Goal: Task Accomplishment & Management: Manage account settings

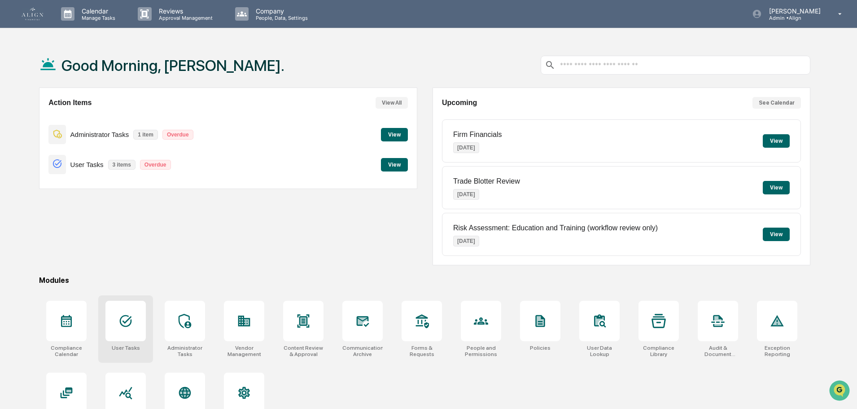
click at [125, 319] on icon at bounding box center [126, 321] width 14 height 14
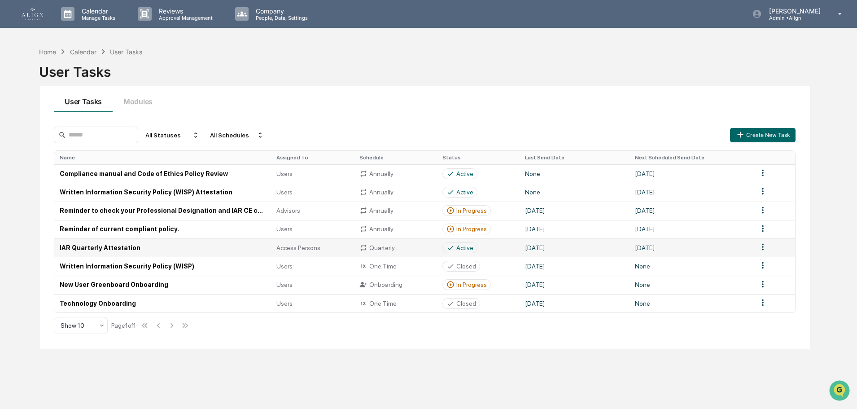
scroll to position [43, 0]
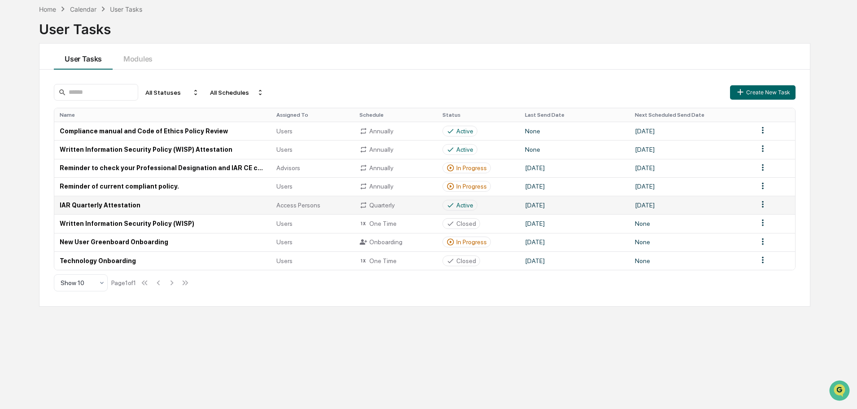
click at [146, 243] on td "New User Greenboard Onboarding" at bounding box center [162, 242] width 217 height 18
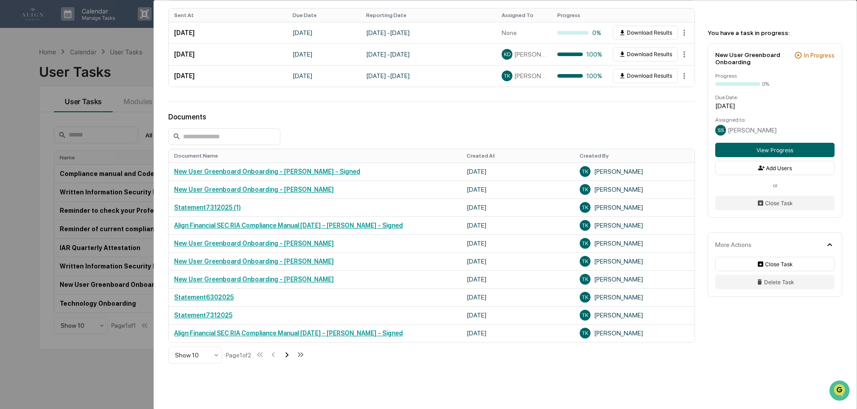
click at [289, 357] on icon at bounding box center [287, 355] width 10 height 10
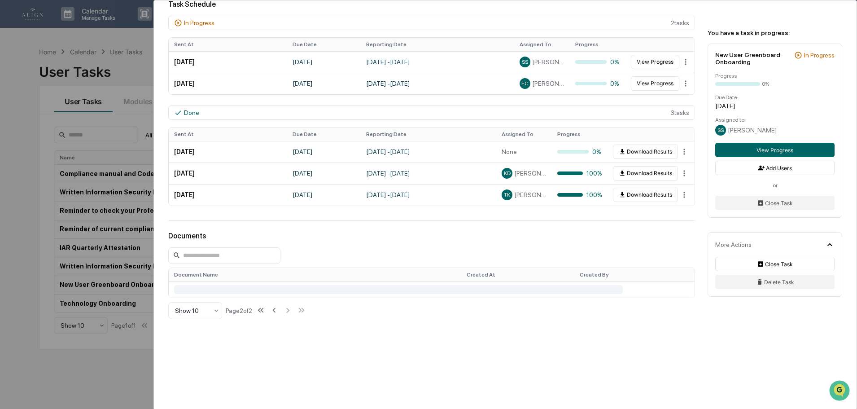
scroll to position [358, 0]
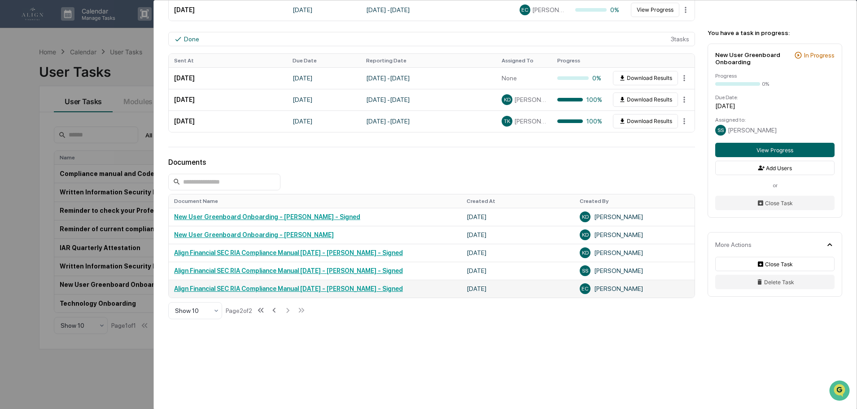
click at [599, 289] on div "EC [PERSON_NAME]" at bounding box center [635, 288] width 110 height 11
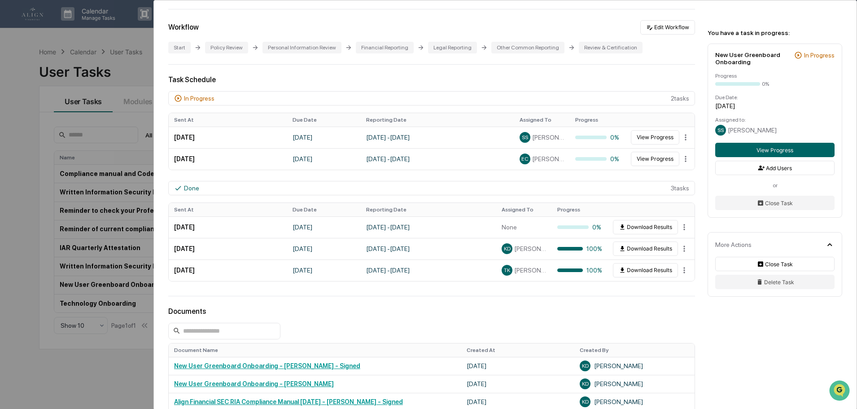
scroll to position [178, 0]
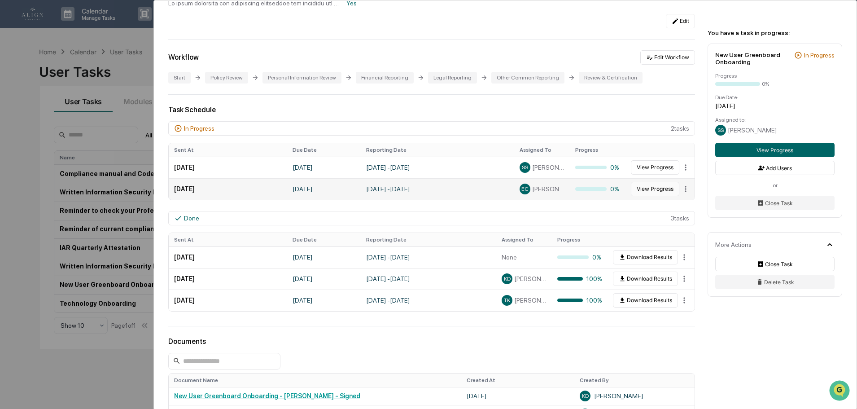
click at [657, 189] on button "View Progress" at bounding box center [655, 189] width 48 height 14
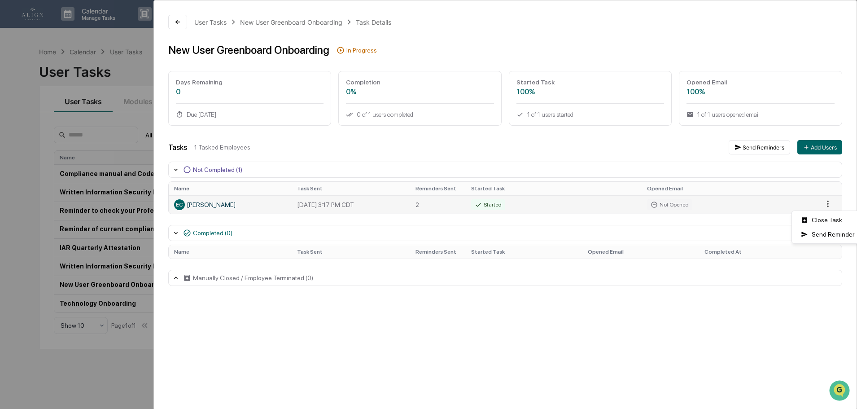
click at [831, 205] on html "Calendar Manage Tasks Reviews Approval Management Company People, Data, Setting…" at bounding box center [428, 204] width 857 height 409
click at [834, 202] on html "Calendar Manage Tasks Reviews Approval Management Company People, Data, Setting…" at bounding box center [431, 204] width 862 height 409
click at [243, 278] on div "Manually Closed / Employee Terminated (0)" at bounding box center [253, 277] width 120 height 7
click at [206, 233] on div "Completed (0)" at bounding box center [213, 232] width 40 height 7
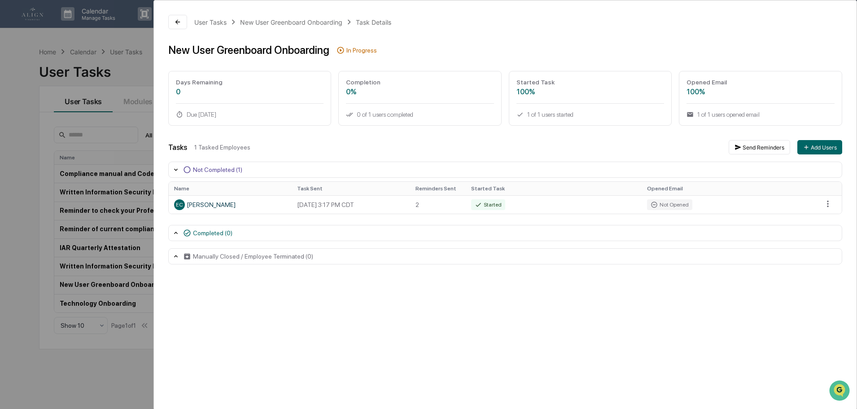
click at [206, 233] on div "Completed (0)" at bounding box center [213, 232] width 40 height 7
click at [211, 167] on div "Not Completed (1)" at bounding box center [217, 169] width 49 height 7
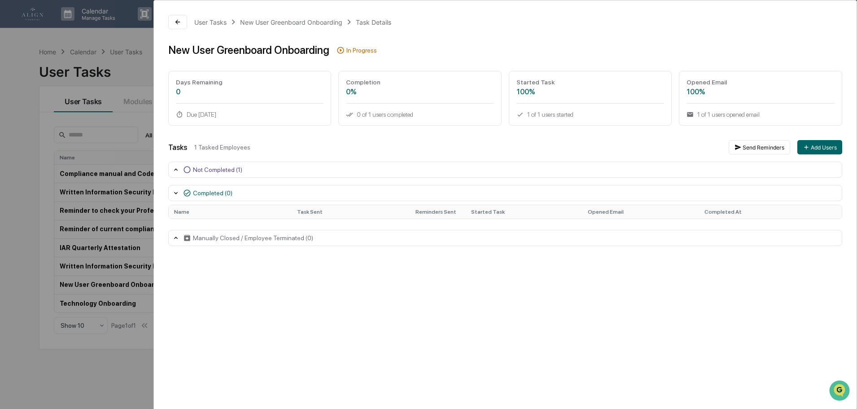
click at [211, 167] on div "Not Completed (1)" at bounding box center [217, 169] width 49 height 7
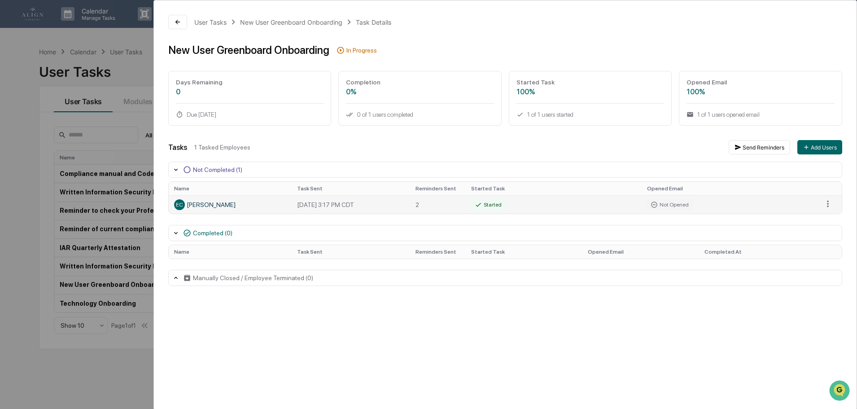
click at [316, 206] on td "[DATE] 3:17 PM CDT" at bounding box center [351, 204] width 119 height 18
click at [239, 205] on div "EC [PERSON_NAME]" at bounding box center [230, 204] width 112 height 11
click at [608, 201] on td "Started" at bounding box center [554, 204] width 176 height 18
click at [184, 205] on div "EC" at bounding box center [179, 204] width 11 height 11
click at [831, 203] on html "Calendar Manage Tasks Reviews Approval Management Company People, Data, Setting…" at bounding box center [431, 204] width 862 height 409
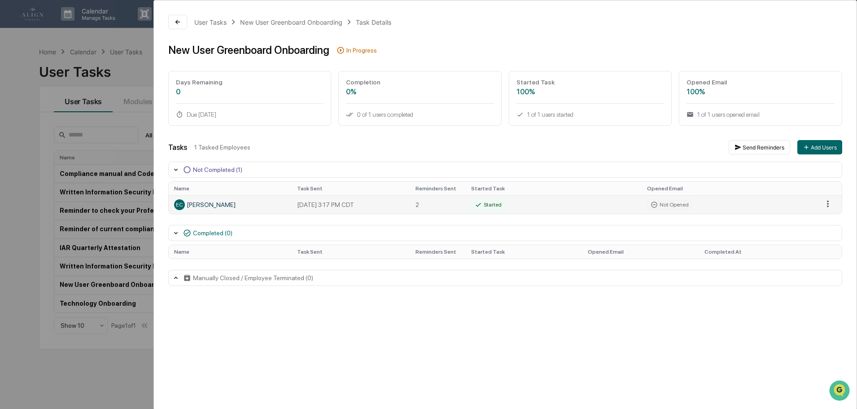
click at [831, 203] on html "Calendar Manage Tasks Reviews Approval Management Company People, Data, Setting…" at bounding box center [428, 204] width 857 height 409
click at [831, 203] on html "Calendar Manage Tasks Reviews Approval Management Company People, Data, Setting…" at bounding box center [431, 204] width 862 height 409
click at [831, 204] on html "Calendar Manage Tasks Reviews Approval Management Company People, Data, Setting…" at bounding box center [431, 204] width 862 height 409
click at [176, 23] on icon at bounding box center [177, 21] width 7 height 7
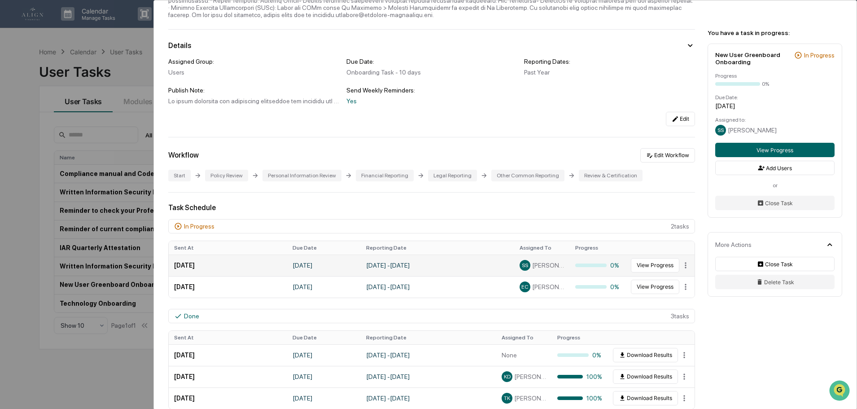
scroll to position [90, 0]
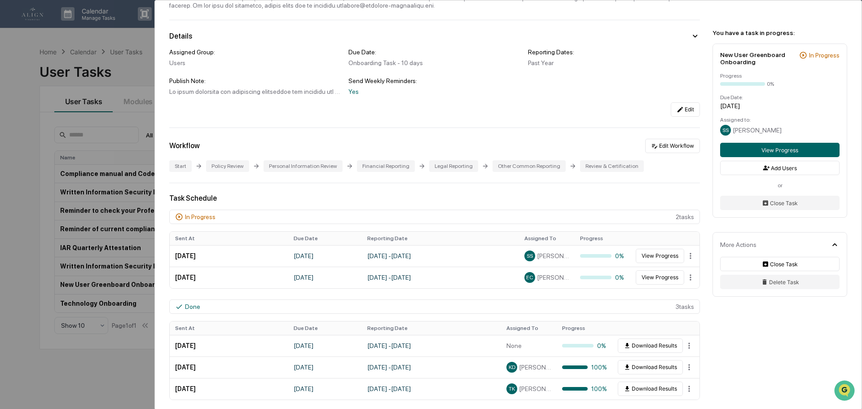
click at [681, 277] on html "Calendar Manage Tasks Reviews Approval Management Company People, Data, Setting…" at bounding box center [431, 204] width 862 height 409
click at [685, 273] on html "Calendar Manage Tasks Reviews Approval Management Company People, Data, Setting…" at bounding box center [431, 204] width 862 height 409
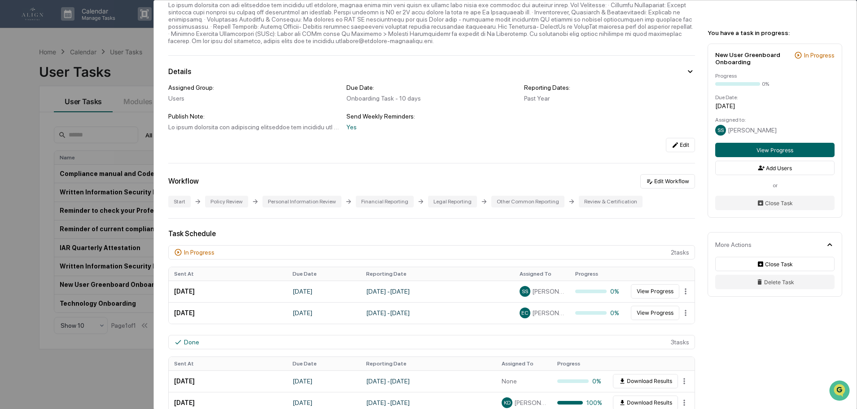
scroll to position [0, 0]
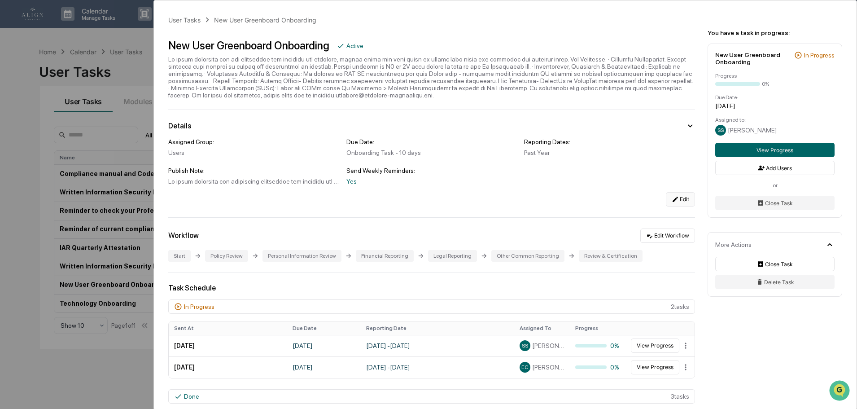
click at [672, 198] on icon at bounding box center [675, 199] width 7 height 7
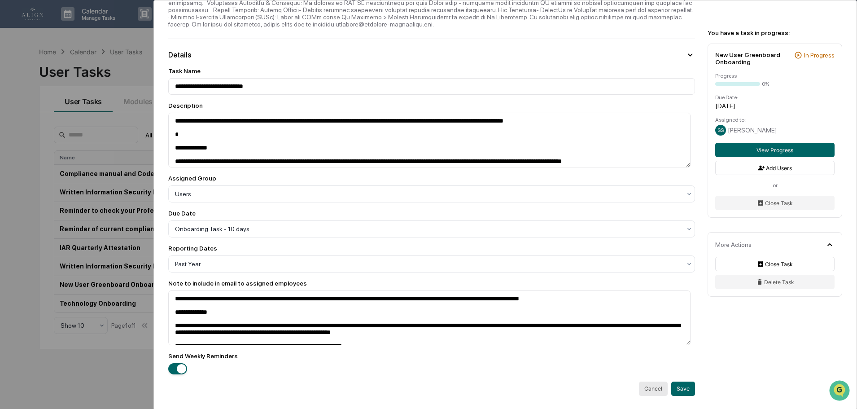
scroll to position [90, 0]
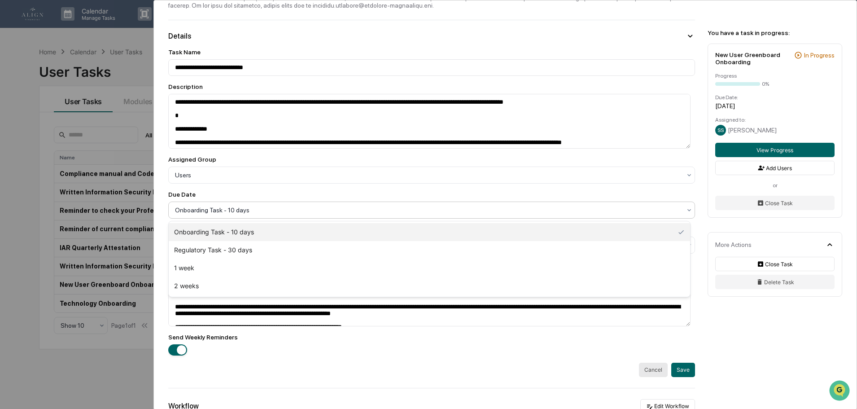
click at [233, 209] on div at bounding box center [428, 210] width 506 height 9
click at [235, 189] on div "**********" at bounding box center [431, 201] width 527 height 307
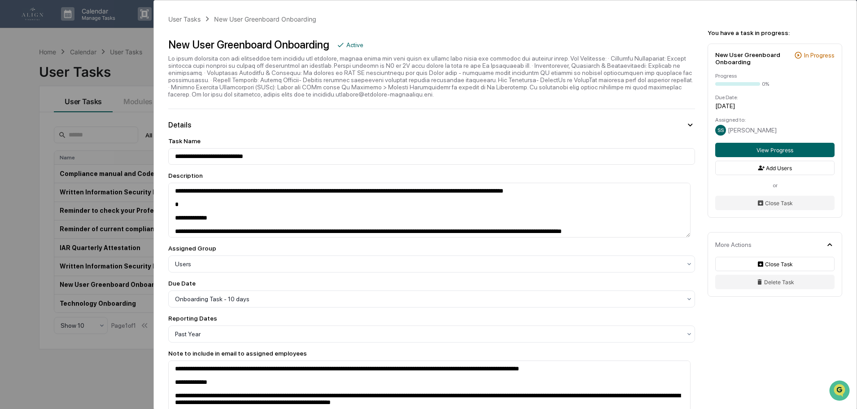
scroll to position [0, 0]
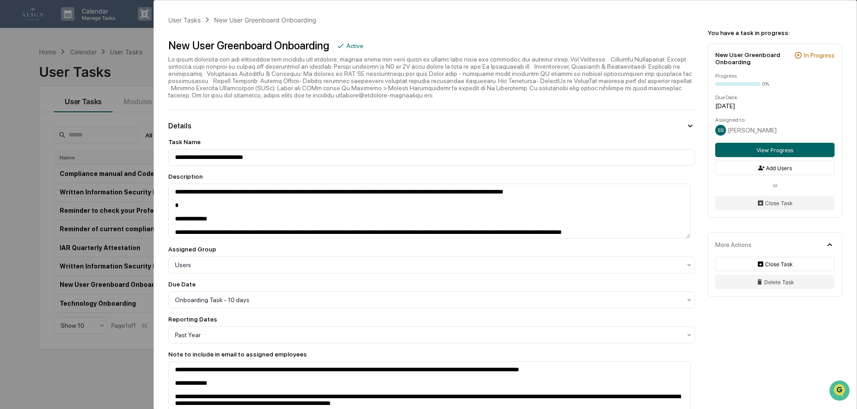
click at [77, 48] on div "**********" at bounding box center [428, 204] width 857 height 409
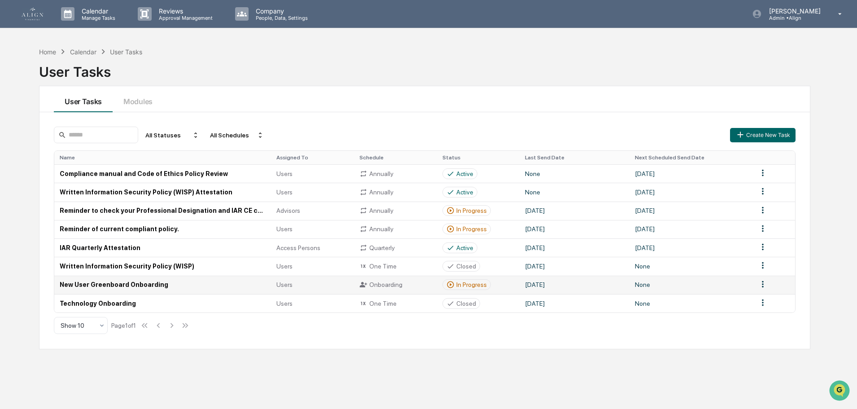
click at [124, 283] on td "New User Greenboard Onboarding" at bounding box center [162, 285] width 217 height 18
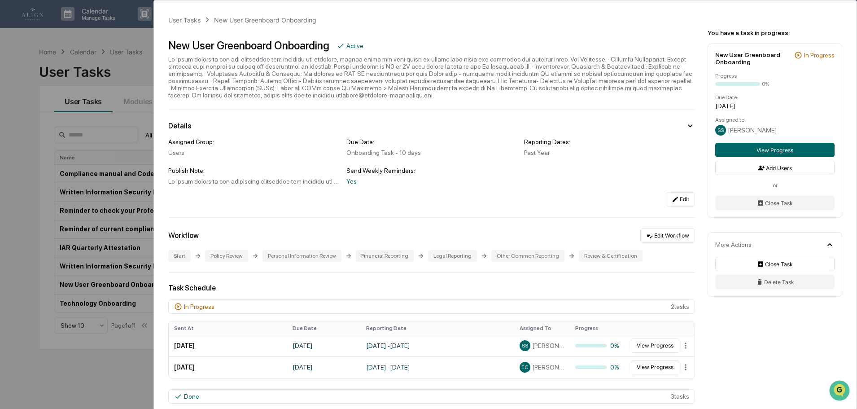
click at [113, 35] on div "User Tasks New User Greenboard Onboarding New User Greenboard Onboarding Active…" at bounding box center [428, 204] width 857 height 409
